Goal: Navigation & Orientation: Find specific page/section

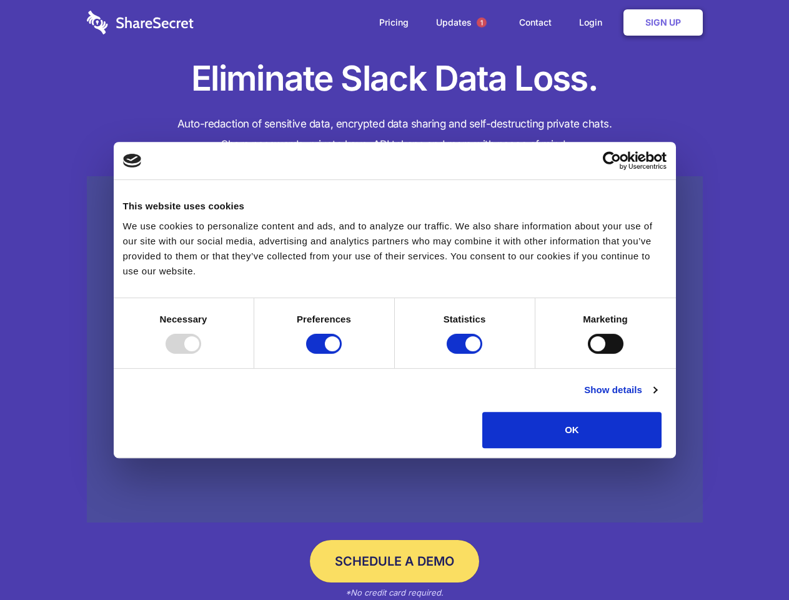
click at [201, 354] on div at bounding box center [184, 344] width 36 height 20
click at [342, 354] on input "Preferences" at bounding box center [324, 344] width 36 height 20
checkbox input "false"
click at [466, 354] on input "Statistics" at bounding box center [465, 344] width 36 height 20
checkbox input "false"
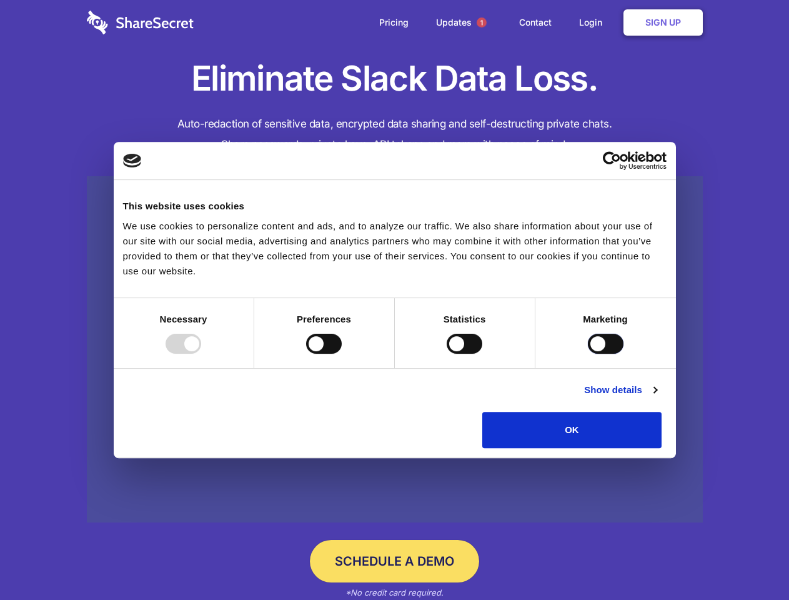
click at [588, 354] on input "Marketing" at bounding box center [606, 344] width 36 height 20
checkbox input "true"
click at [657, 397] on link "Show details" at bounding box center [620, 389] width 72 height 15
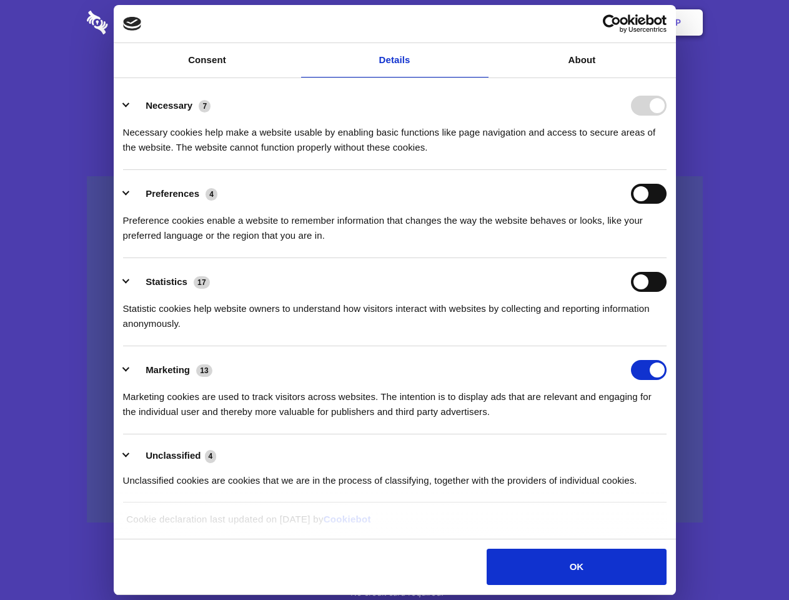
click at [667, 170] on li "Necessary 7 Necessary cookies help make a website usable by enabling basic func…" at bounding box center [395, 126] width 544 height 88
click at [481, 22] on span "1" at bounding box center [482, 22] width 10 height 10
